Goal: Task Accomplishment & Management: Use online tool/utility

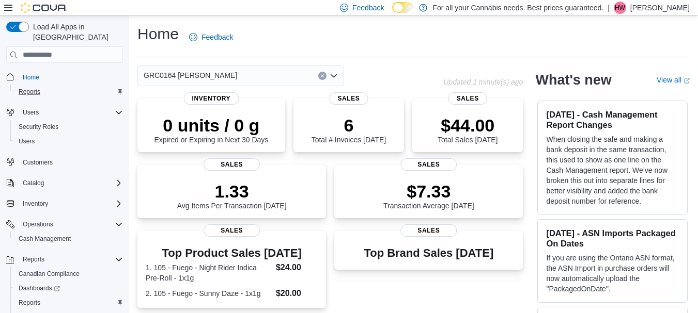
click at [73, 86] on div "Reports" at bounding box center [68, 92] width 108 height 12
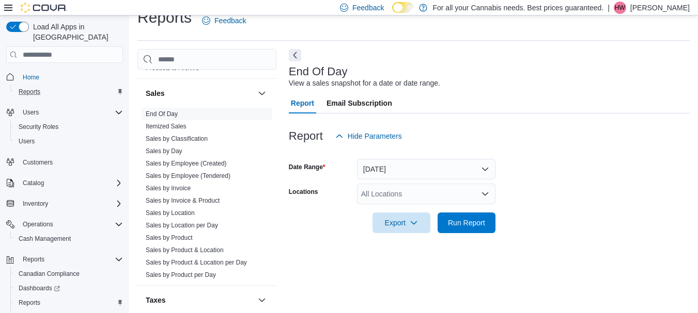
scroll to position [711, 0]
click at [198, 263] on link "Sales by Product & Location per Day" at bounding box center [196, 262] width 101 height 7
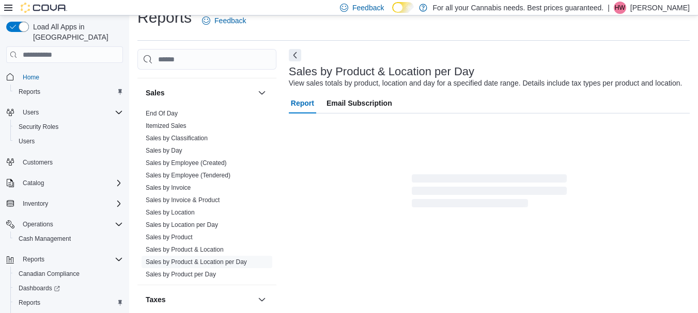
scroll to position [24, 0]
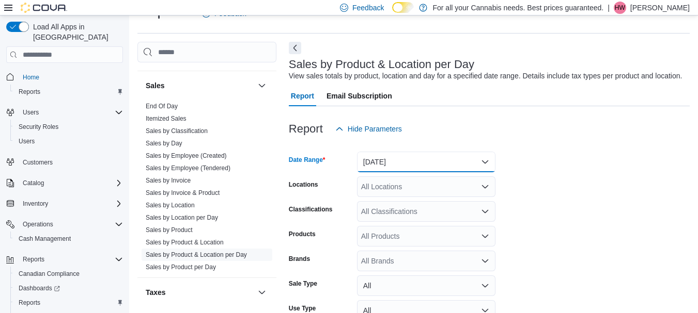
click at [430, 168] on button "[DATE]" at bounding box center [426, 162] width 138 height 21
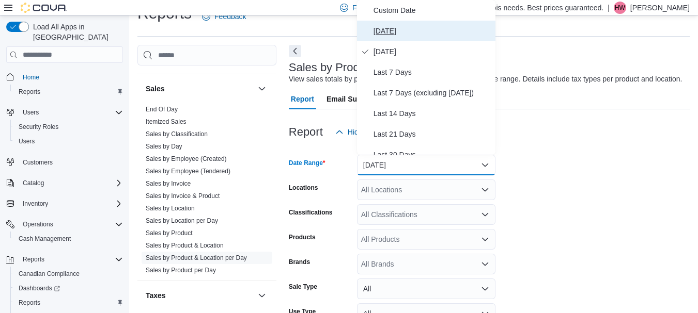
click at [389, 32] on span "[DATE]" at bounding box center [432, 31] width 118 height 12
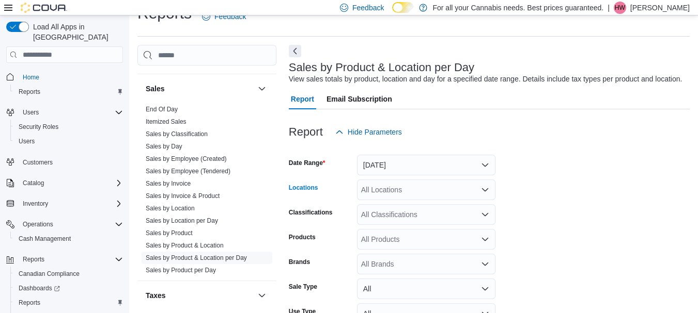
click at [396, 196] on div "All Locations" at bounding box center [426, 190] width 138 height 21
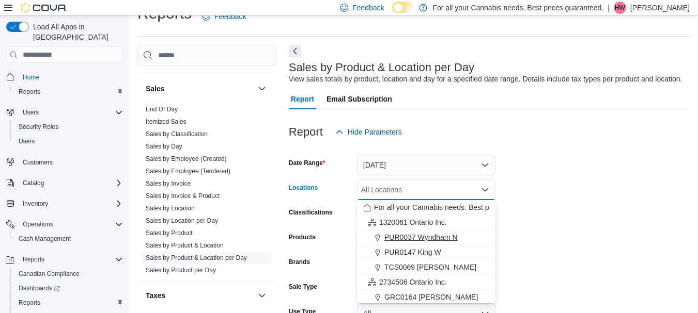
click at [406, 238] on span "PUR0037 Wyndham N" at bounding box center [420, 237] width 73 height 10
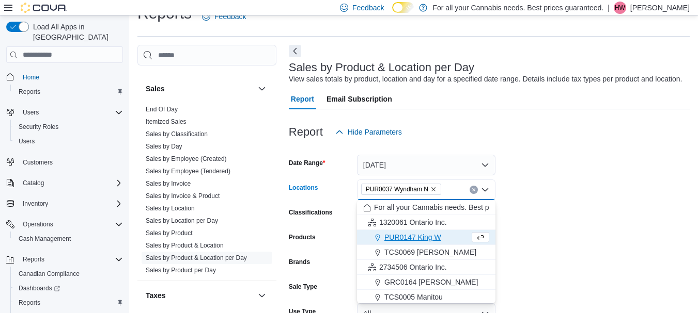
click at [473, 191] on icon "Clear input" at bounding box center [473, 190] width 3 height 3
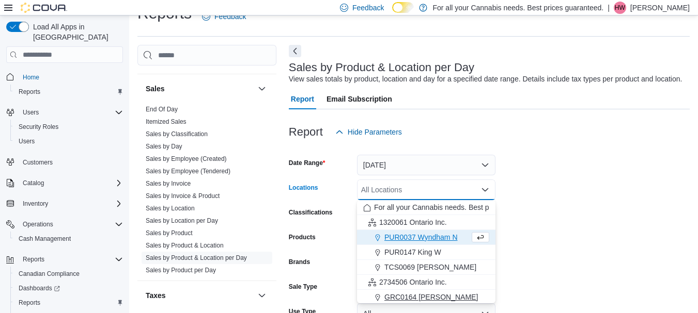
click at [397, 299] on span "GRC0164 [PERSON_NAME]" at bounding box center [430, 297] width 93 height 10
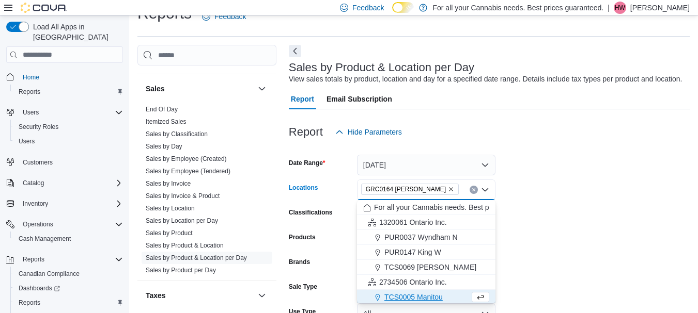
scroll to position [2, 0]
click at [547, 183] on form "Date Range [DATE] Locations GRC0164 [GEOGRAPHIC_DATA] N Combo box. Selected. GR…" at bounding box center [489, 260] width 401 height 235
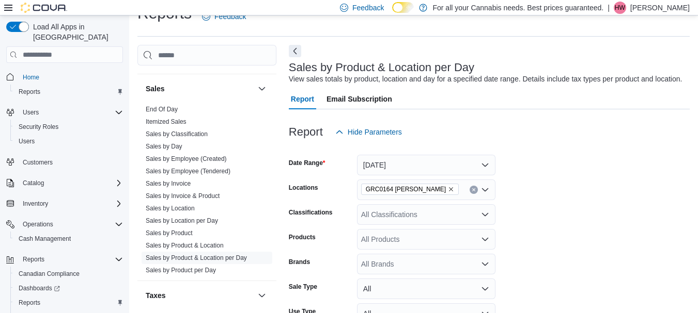
scroll to position [106, 0]
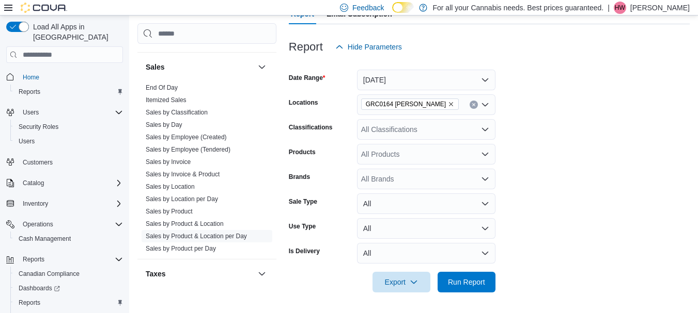
click at [465, 271] on div at bounding box center [489, 268] width 401 height 8
click at [464, 271] on div at bounding box center [489, 268] width 401 height 8
click at [460, 286] on span "Run Report" at bounding box center [466, 282] width 37 height 10
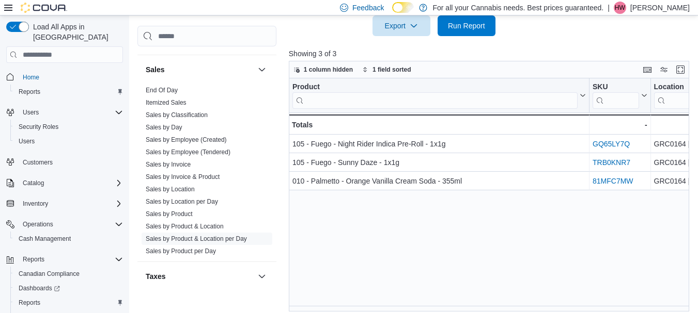
scroll to position [369, 0]
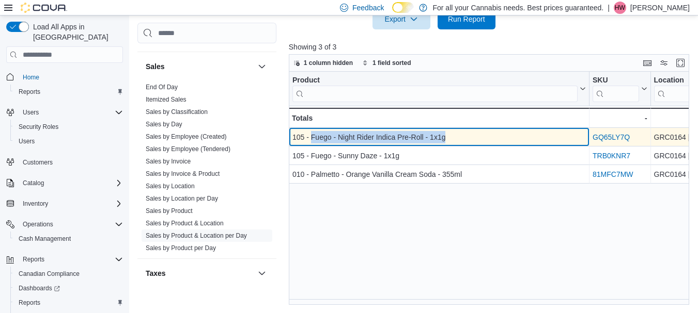
drag, startPoint x: 310, startPoint y: 137, endPoint x: 468, endPoint y: 130, distance: 157.6
click at [468, 130] on div "105 - Fuego - Night Rider Indica Pre-Roll - 1x1g - Product, column 1, row 1" at bounding box center [439, 138] width 301 height 19
copy div "Fuego - Night Rider Indica Pre-Roll - 1x1g"
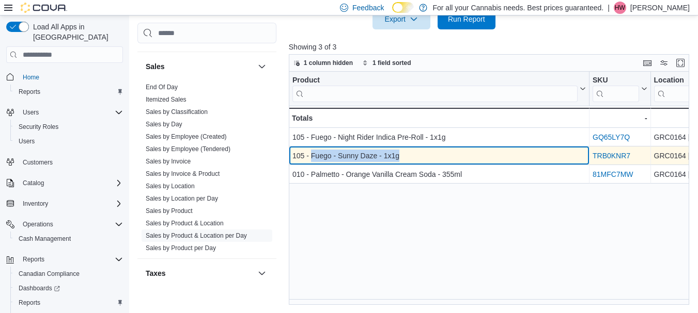
drag, startPoint x: 310, startPoint y: 156, endPoint x: 416, endPoint y: 156, distance: 106.4
click at [416, 156] on div "105 - Fuego - Sunny Daze - 1x1g" at bounding box center [438, 156] width 293 height 12
copy div "Fuego - Sunny Daze - 1x1g"
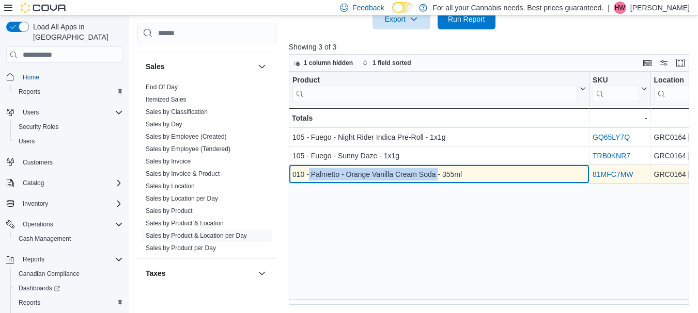
drag, startPoint x: 309, startPoint y: 176, endPoint x: 437, endPoint y: 182, distance: 128.7
click at [437, 182] on div "010 - Palmetto - Orange Vanilla Cream Soda - 355ml - Product, column 1, row 3" at bounding box center [439, 175] width 301 height 19
click at [310, 175] on div "010 - Palmetto - Orange Vanilla Cream Soda - 355ml" at bounding box center [438, 175] width 293 height 12
drag, startPoint x: 310, startPoint y: 175, endPoint x: 471, endPoint y: 172, distance: 161.1
click at [472, 172] on div "010 - Palmetto - Orange Vanilla Cream Soda - 355ml" at bounding box center [438, 175] width 293 height 12
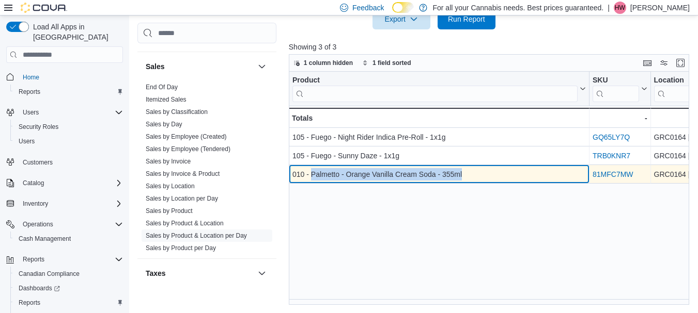
copy div "Palmetto - Orange Vanilla Cream Soda - 355ml"
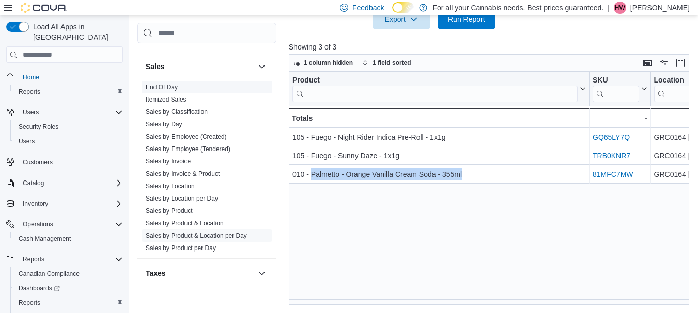
click at [159, 89] on link "End Of Day" at bounding box center [162, 87] width 32 height 7
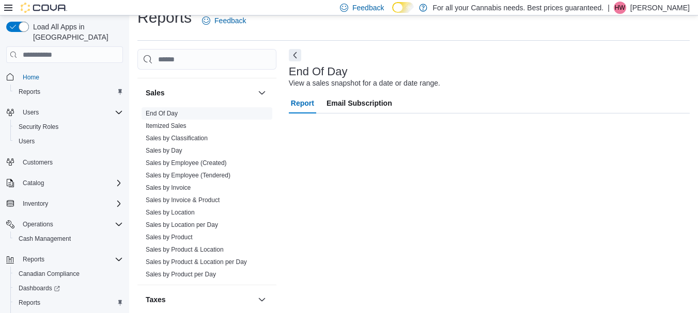
scroll to position [17, 0]
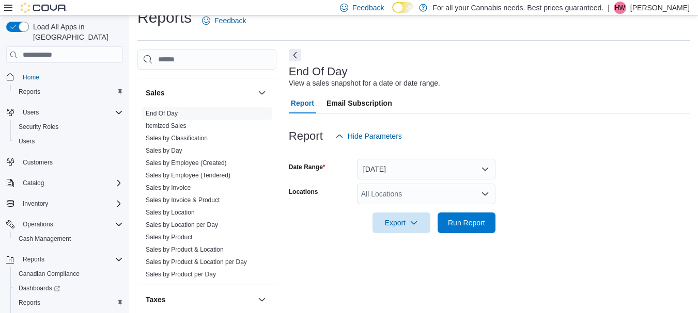
click at [451, 196] on div "All Locations" at bounding box center [426, 194] width 138 height 21
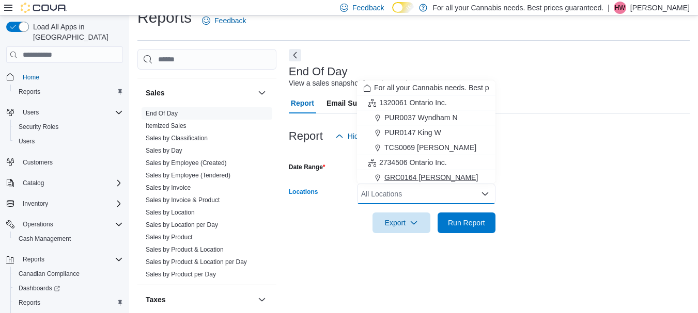
click at [409, 178] on span "GRC0164 [PERSON_NAME]" at bounding box center [430, 177] width 93 height 10
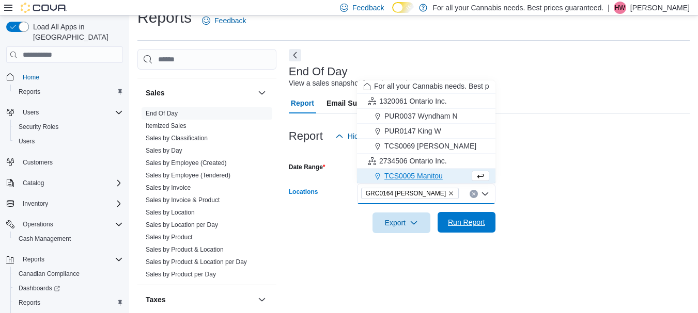
click at [452, 224] on span "Run Report" at bounding box center [466, 222] width 37 height 10
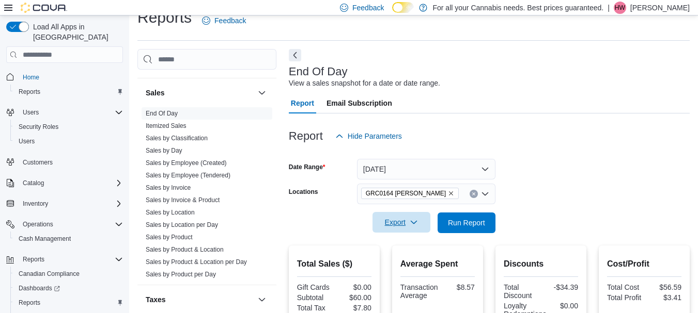
click at [400, 226] on span "Export" at bounding box center [400, 222] width 45 height 21
click at [396, 259] on button "Export to Pdf" at bounding box center [402, 264] width 59 height 21
